Goal: Task Accomplishment & Management: Use online tool/utility

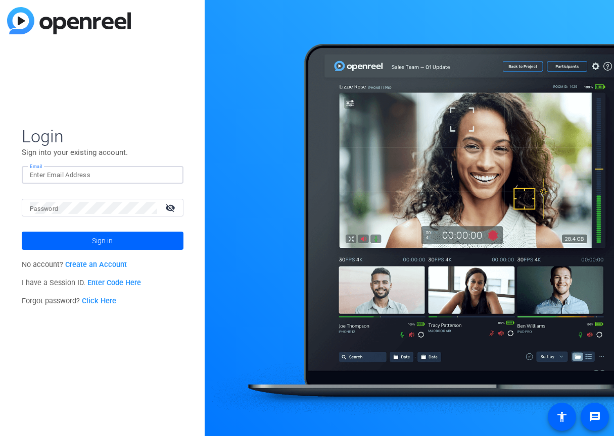
type input "christopher.schwedtmann@crh.com"
click at [99, 243] on span "Sign in" at bounding box center [102, 240] width 21 height 25
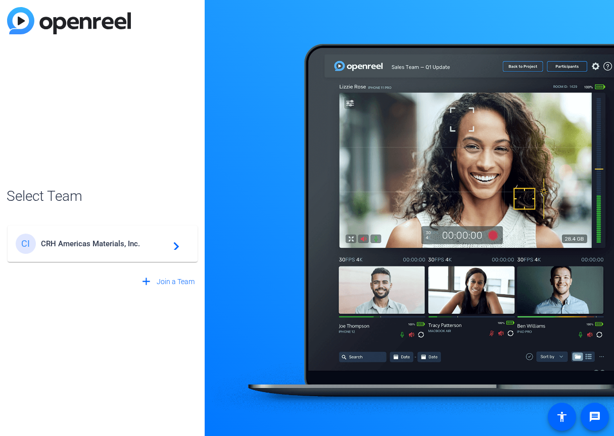
click at [94, 247] on span "CRH Americas Materials, Inc." at bounding box center [104, 243] width 126 height 9
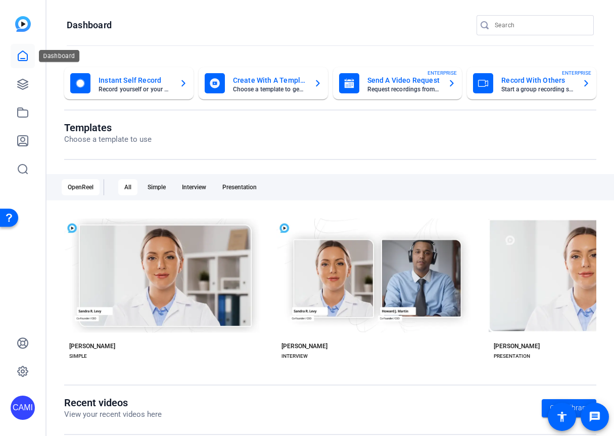
click at [22, 56] on icon at bounding box center [23, 56] width 12 height 12
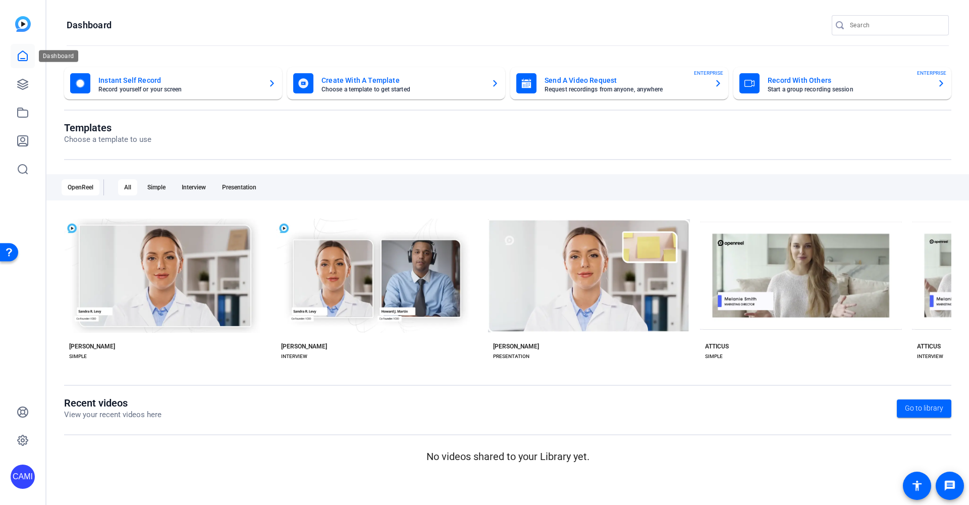
click at [25, 59] on icon at bounding box center [22, 56] width 9 height 10
click at [27, 82] on icon at bounding box center [23, 84] width 10 height 10
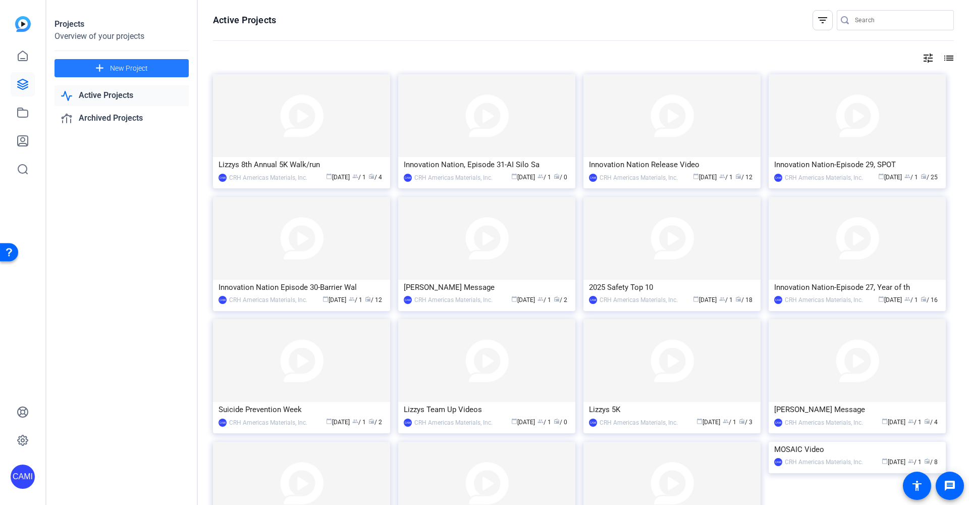
click at [114, 71] on span "New Project" at bounding box center [129, 68] width 38 height 11
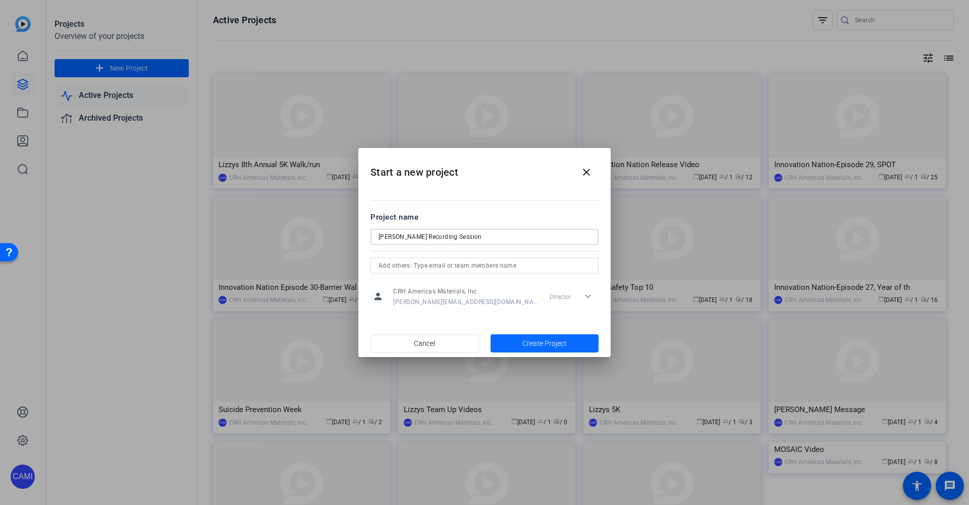
type input "Jeff Bridge Recording Session"
click at [547, 343] on span "Create Project" at bounding box center [545, 343] width 44 height 11
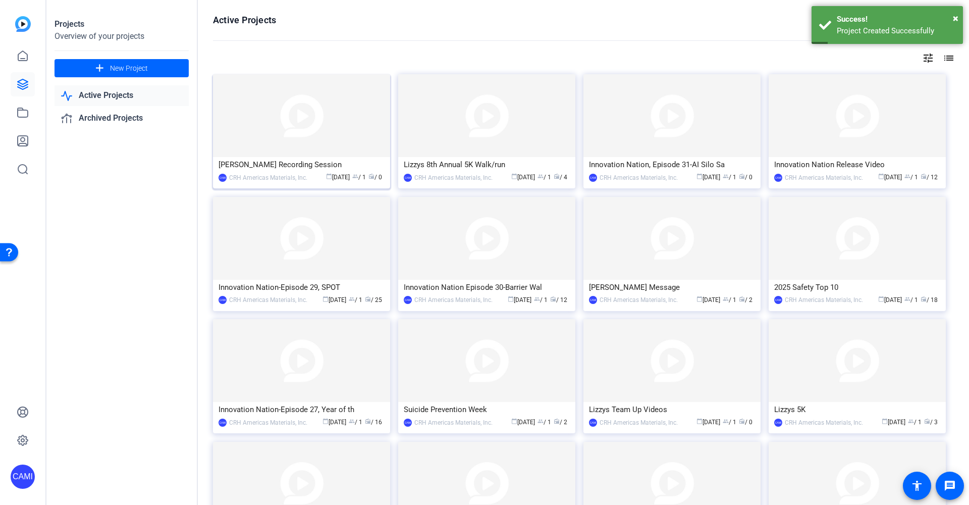
click at [281, 171] on div "Jeff Bridge Recording Session" at bounding box center [302, 164] width 166 height 15
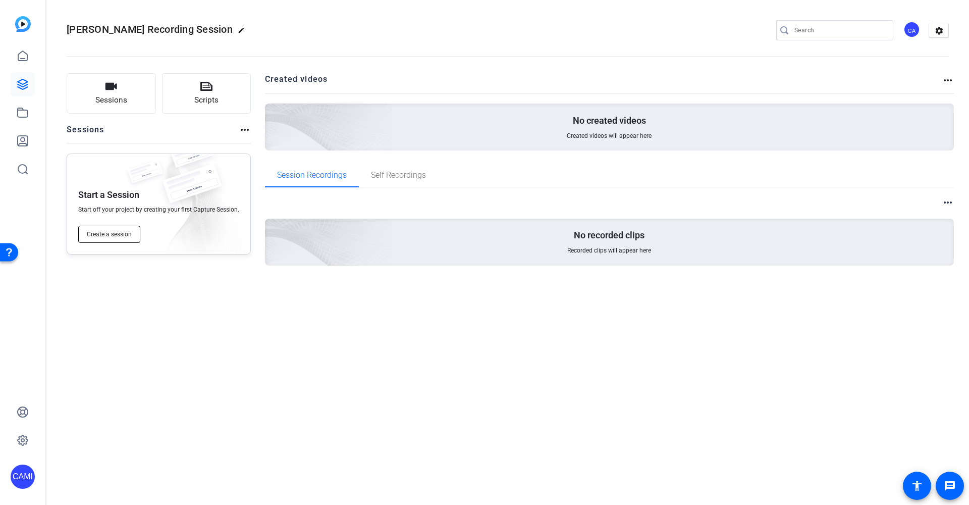
click at [101, 237] on span "Create a session" at bounding box center [109, 234] width 45 height 8
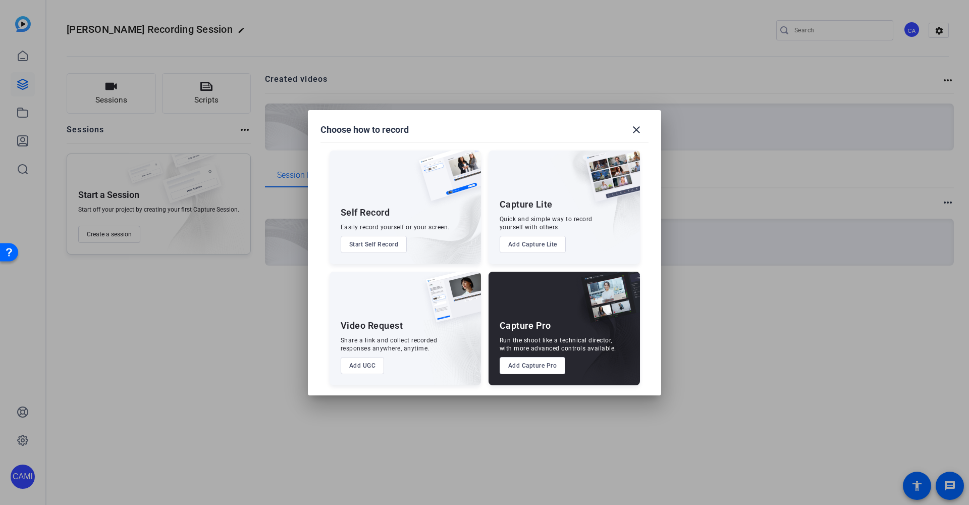
click at [537, 366] on button "Add Capture Pro" at bounding box center [533, 365] width 66 height 17
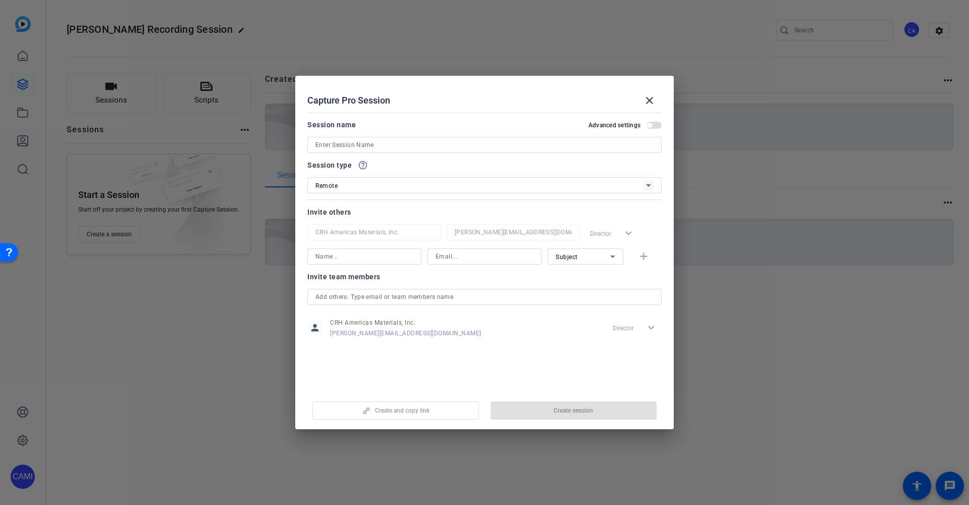
click at [368, 143] on input at bounding box center [485, 145] width 338 height 12
type input "Jeff Bridge"
click at [573, 410] on span "Create session" at bounding box center [573, 410] width 39 height 8
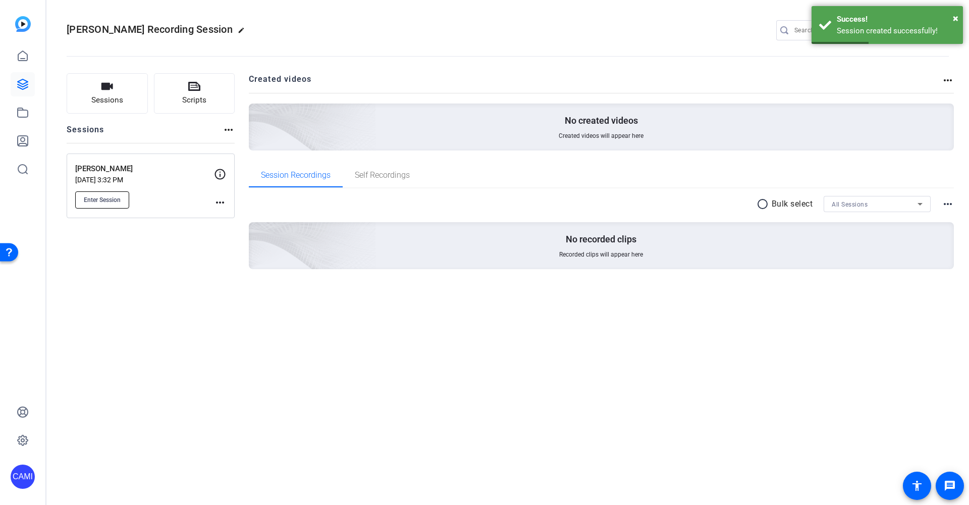
click at [99, 197] on span "Enter Session" at bounding box center [102, 200] width 37 height 8
